Goal: Information Seeking & Learning: Learn about a topic

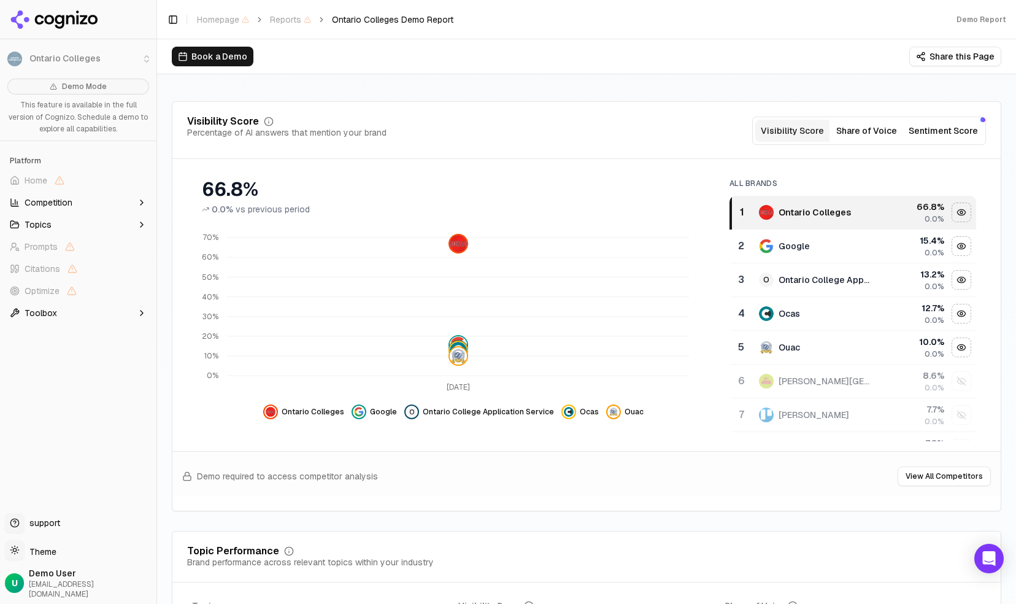
scroll to position [61, 0]
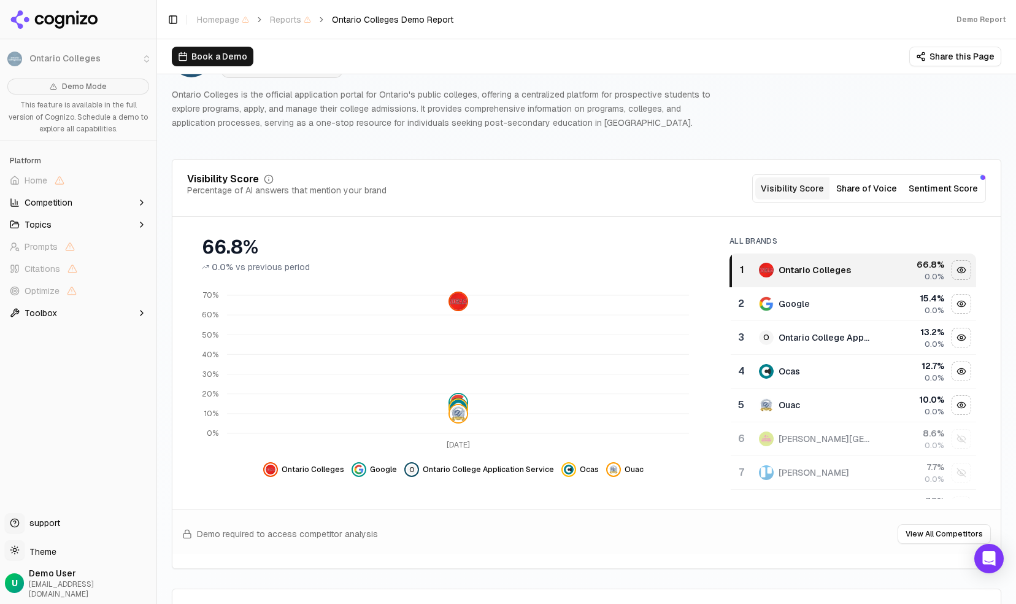
click at [931, 58] on button "Share this Page" at bounding box center [955, 57] width 92 height 20
click at [792, 266] on div "Ontario Colleges" at bounding box center [815, 270] width 72 height 12
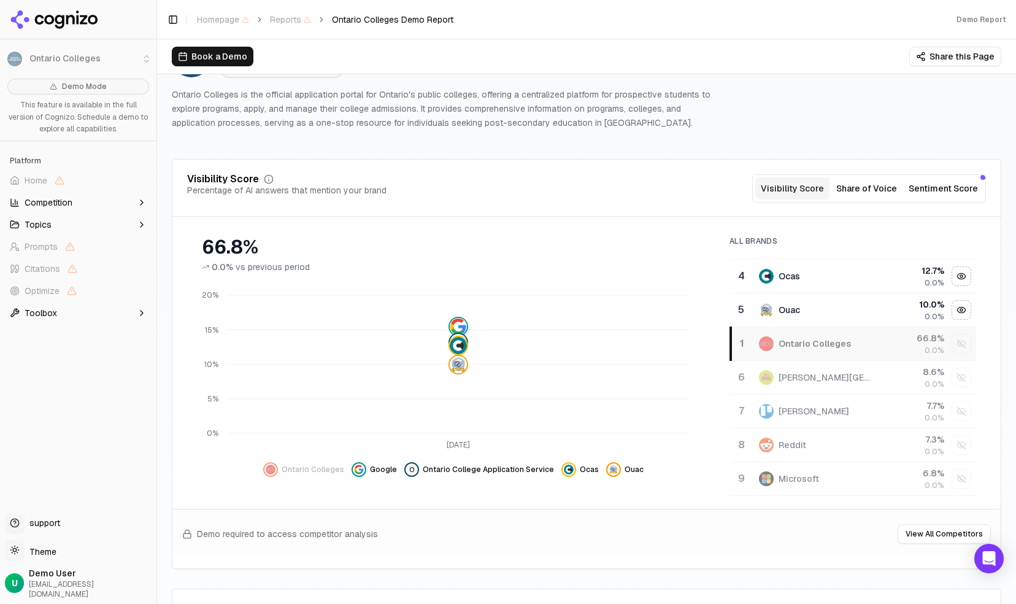
click at [820, 341] on div "Ontario Colleges" at bounding box center [815, 343] width 72 height 12
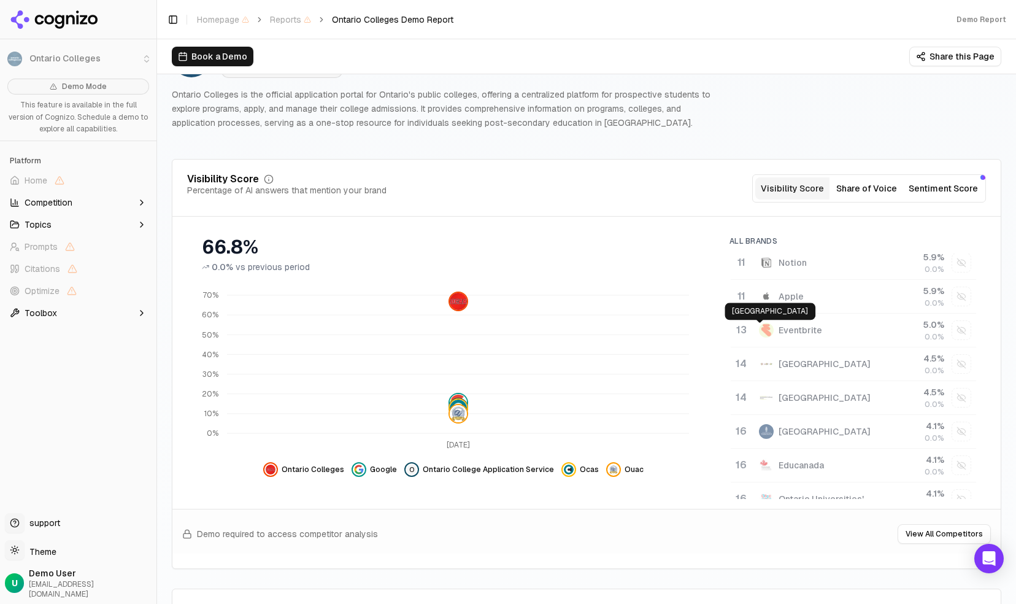
scroll to position [307, 0]
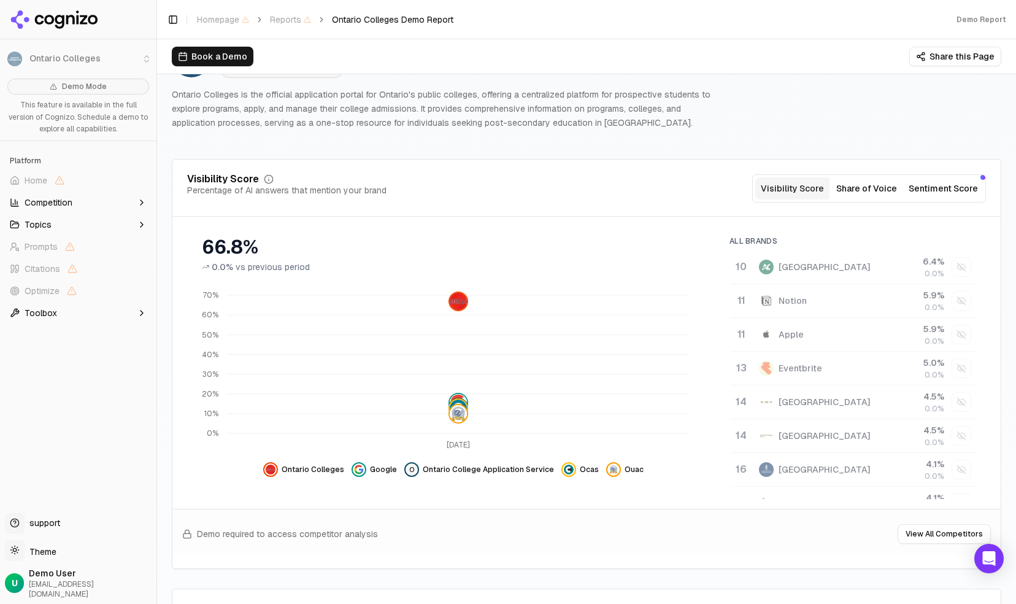
click at [852, 192] on button "Share of Voice" at bounding box center [867, 188] width 74 height 22
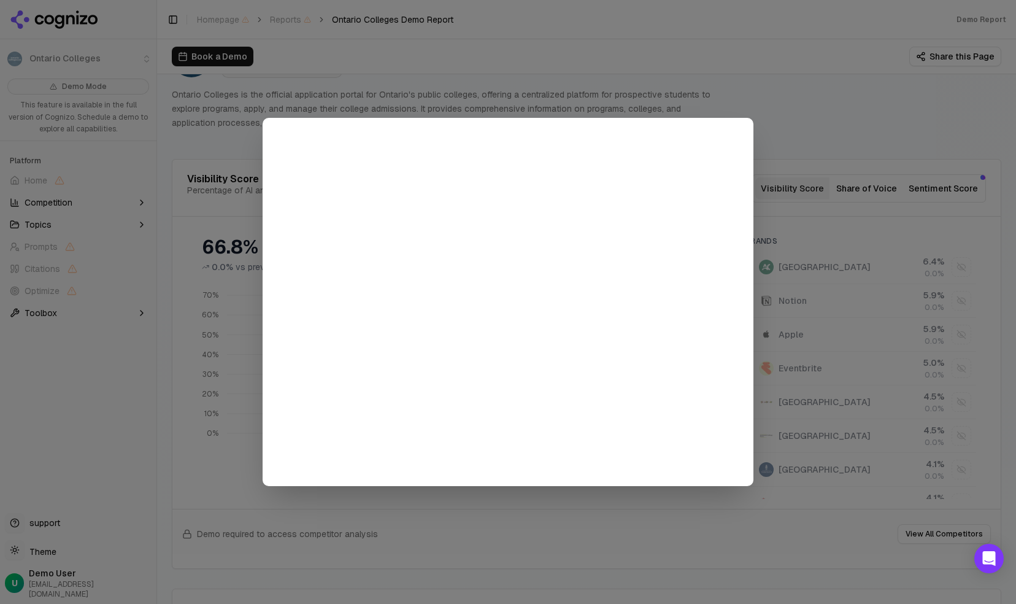
click at [751, 93] on div at bounding box center [508, 302] width 1016 height 604
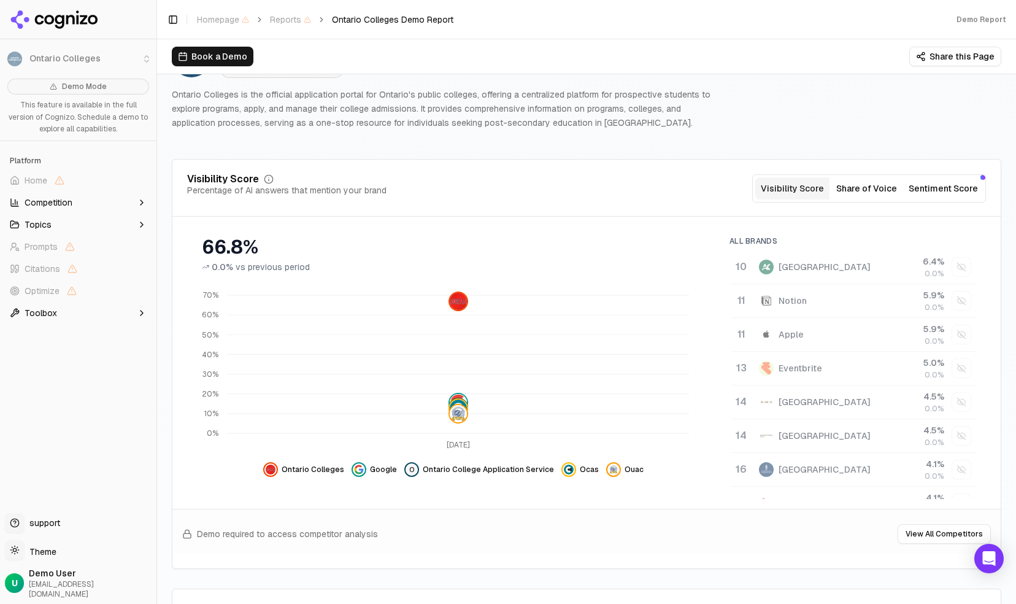
click at [913, 187] on button "Sentiment Score" at bounding box center [943, 188] width 79 height 22
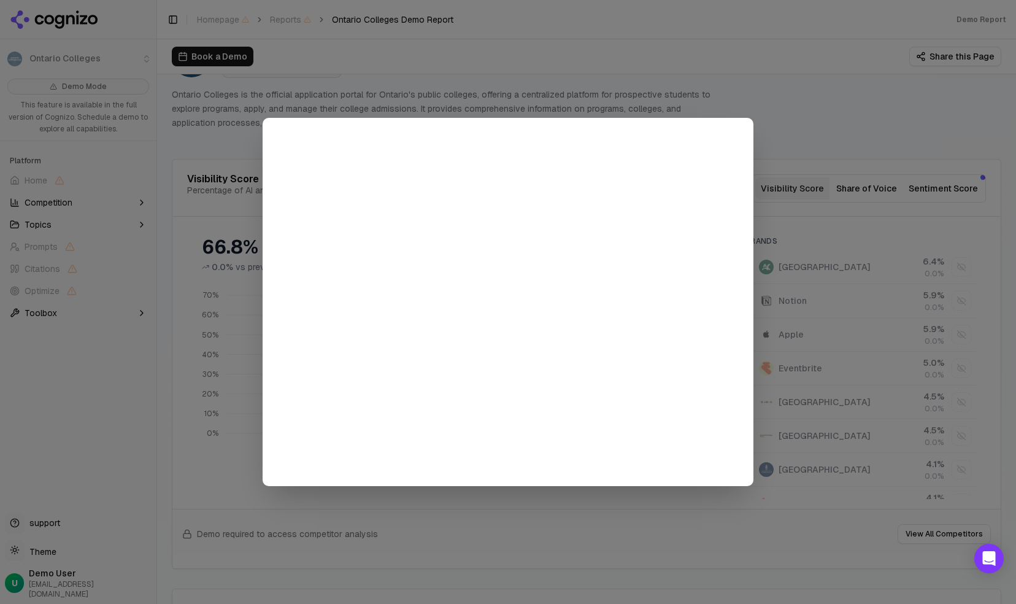
click at [806, 141] on div at bounding box center [508, 302] width 1016 height 604
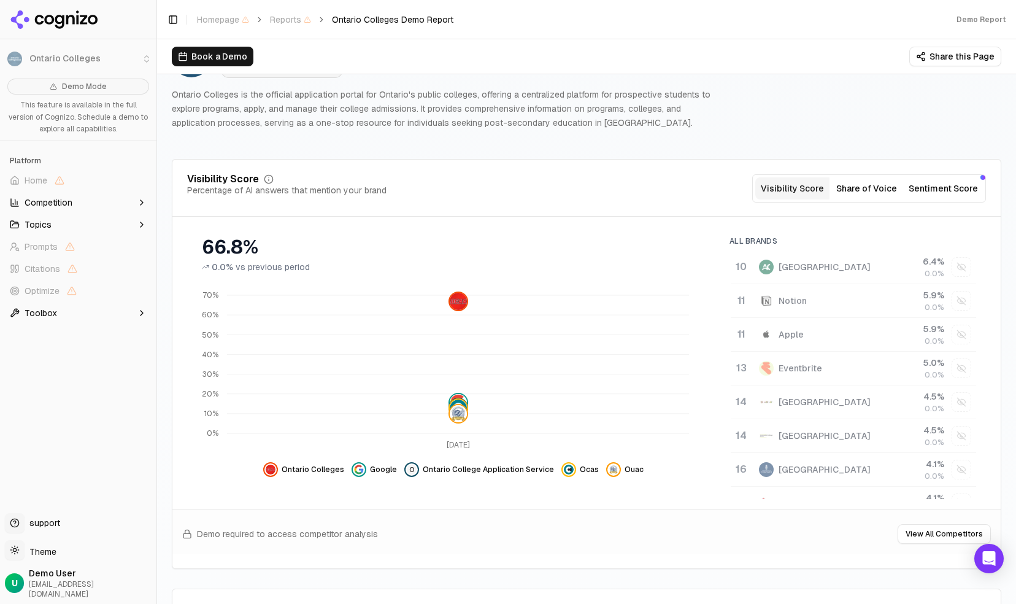
click at [794, 187] on button "Visibility Score" at bounding box center [792, 188] width 74 height 22
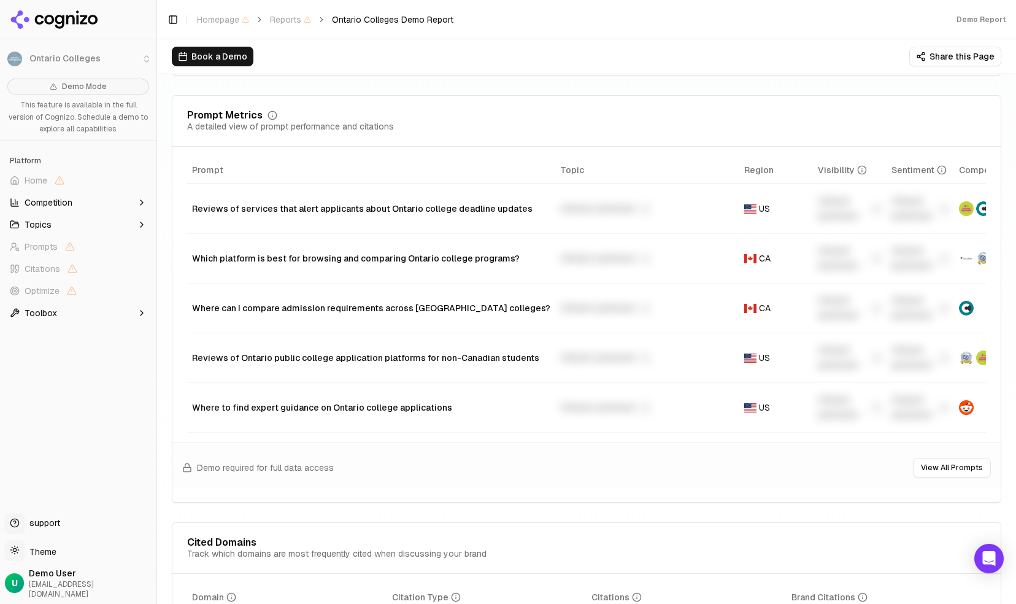
scroll to position [927, 0]
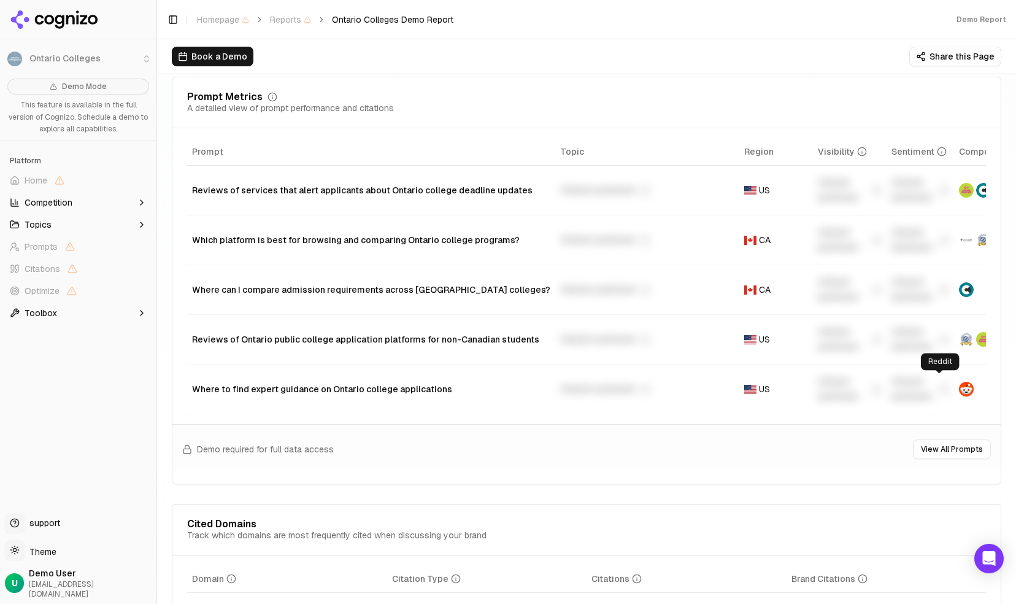
click at [959, 387] on img "Data table" at bounding box center [966, 389] width 15 height 15
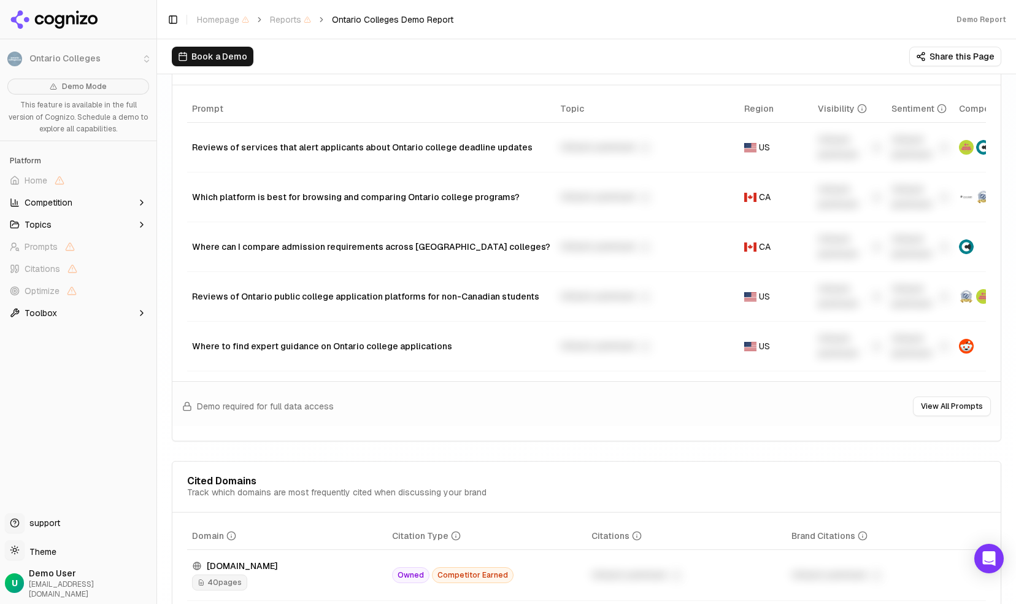
scroll to position [988, 0]
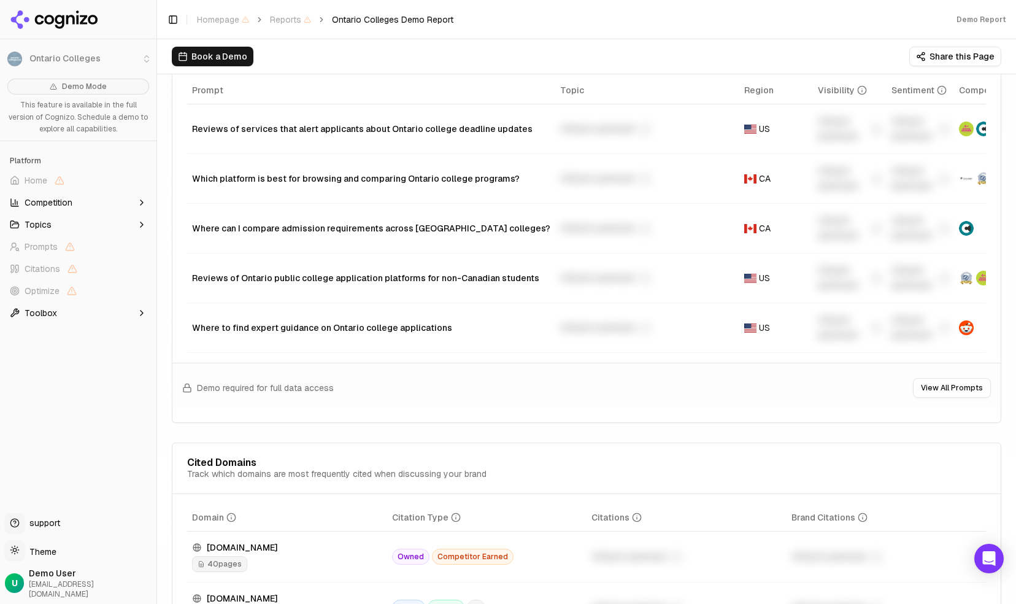
click at [952, 396] on button "View All Prompts" at bounding box center [952, 388] width 78 height 20
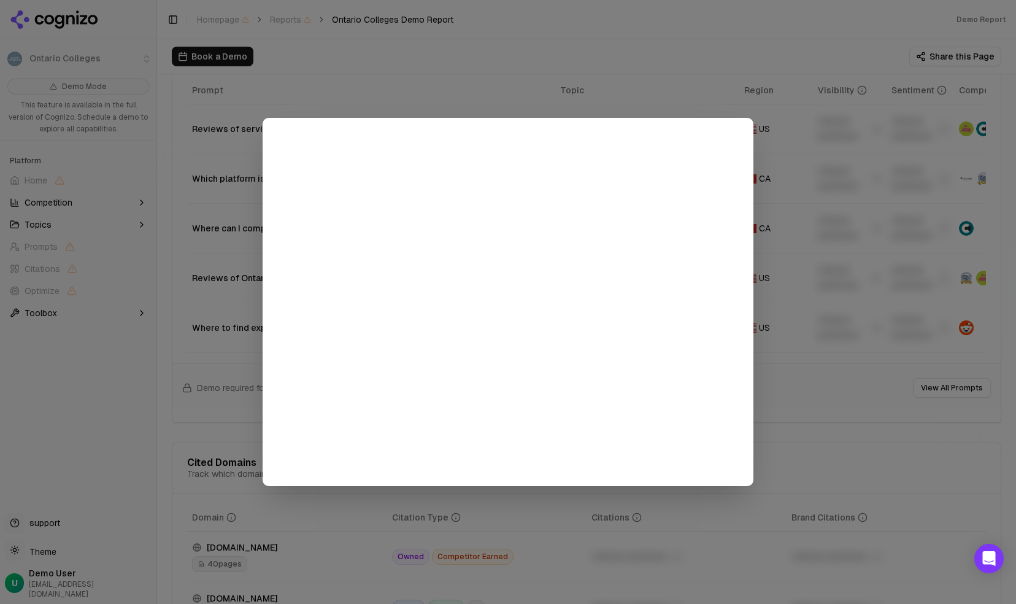
click at [698, 101] on div at bounding box center [508, 302] width 1016 height 604
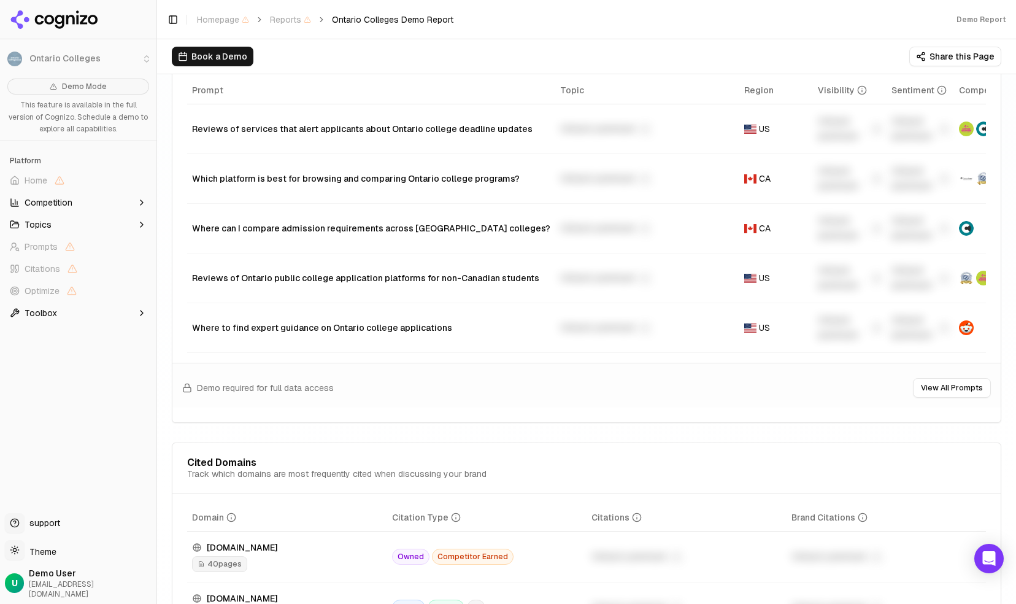
click at [955, 57] on button "Share this Page" at bounding box center [955, 57] width 92 height 20
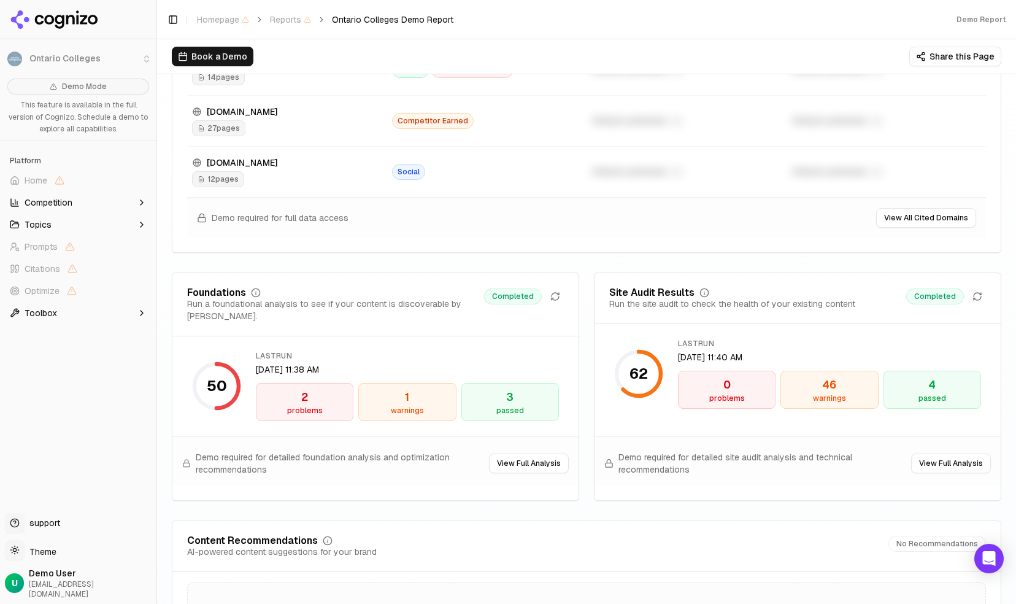
scroll to position [1595, 0]
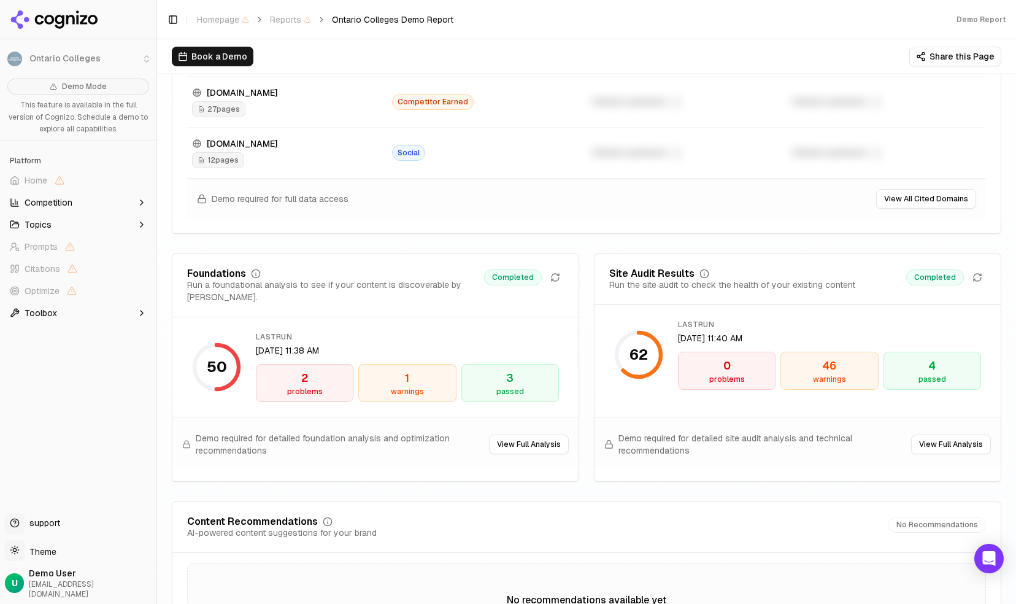
click at [312, 369] on div "2" at bounding box center [304, 377] width 87 height 17
